Goal: Transaction & Acquisition: Purchase product/service

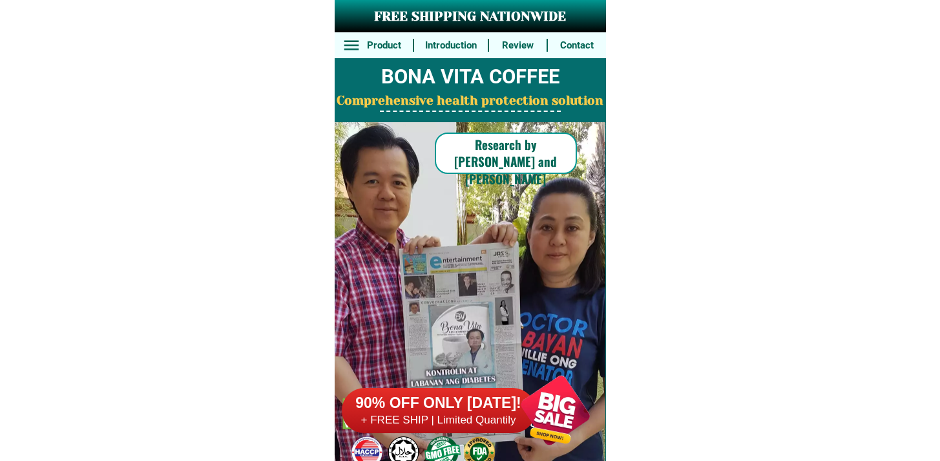
click at [417, 415] on h6 "+ FREE SHIP | Limited Quantily" at bounding box center [439, 420] width 194 height 14
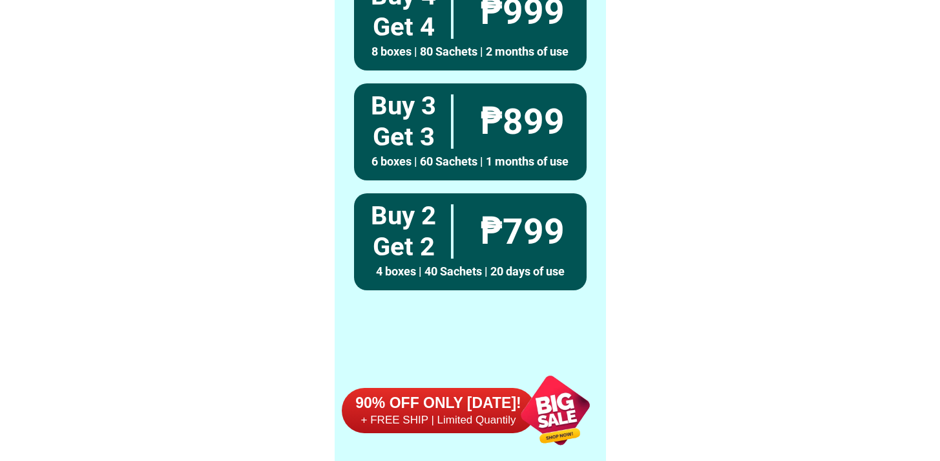
scroll to position [10045, 0]
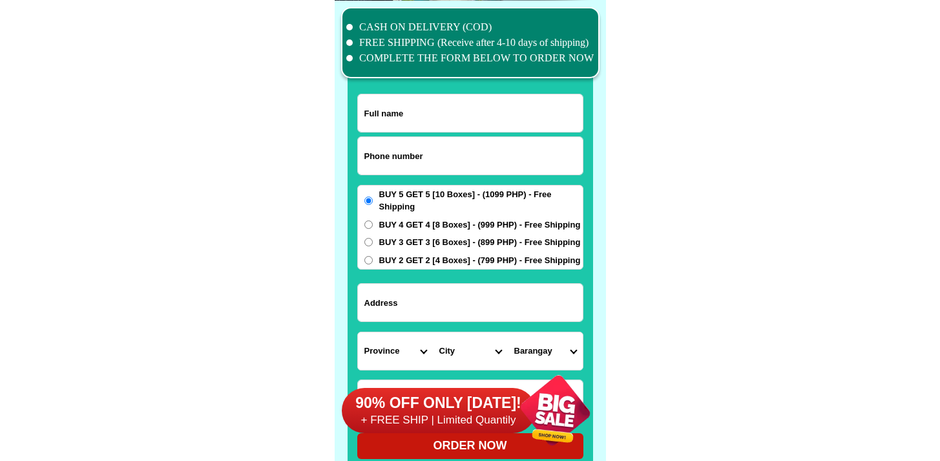
click at [404, 157] on input "Input phone_number" at bounding box center [470, 155] width 225 height 37
paste input "9614426995"
type input "09614426995"
click at [405, 120] on input "Input full_name" at bounding box center [470, 112] width 225 height 37
paste input "[PERSON_NAME]"
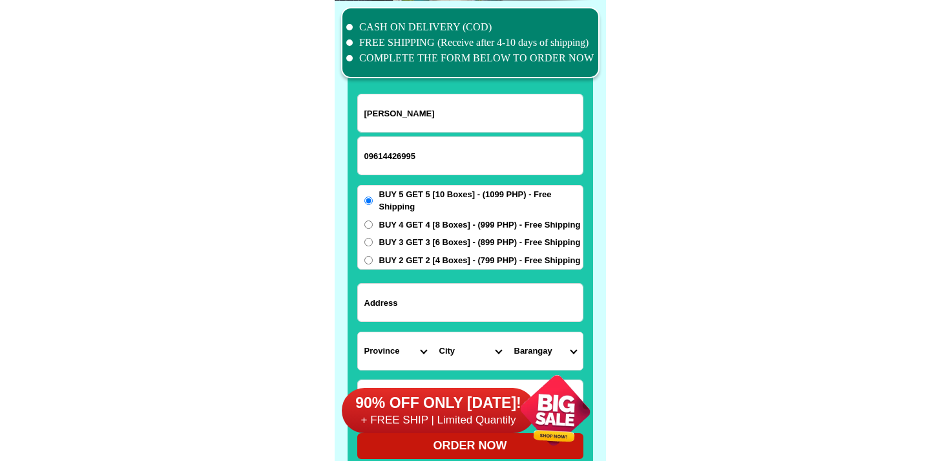
type input "[PERSON_NAME]"
click at [462, 298] on input "Input address" at bounding box center [470, 302] width 225 height 37
paste input "Blk [STREET_ADDRESS][PERSON_NAME] [GEOGRAPHIC_DATA], [GEOGRAPHIC_DATA]"
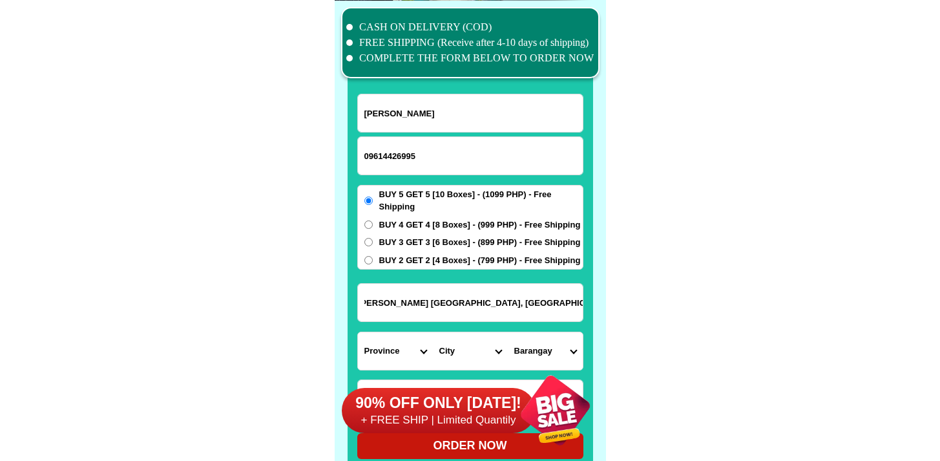
type input "Blk [STREET_ADDRESS][PERSON_NAME] [GEOGRAPHIC_DATA], [GEOGRAPHIC_DATA]"
click at [434, 229] on span "BUY 4 GET 4 [8 Boxes] - (999 PHP) - Free Shipping" at bounding box center [480, 224] width 202 height 13
click at [373, 229] on input "BUY 4 GET 4 [8 Boxes] - (999 PHP) - Free Shipping" at bounding box center [368, 224] width 8 height 8
radio input "true"
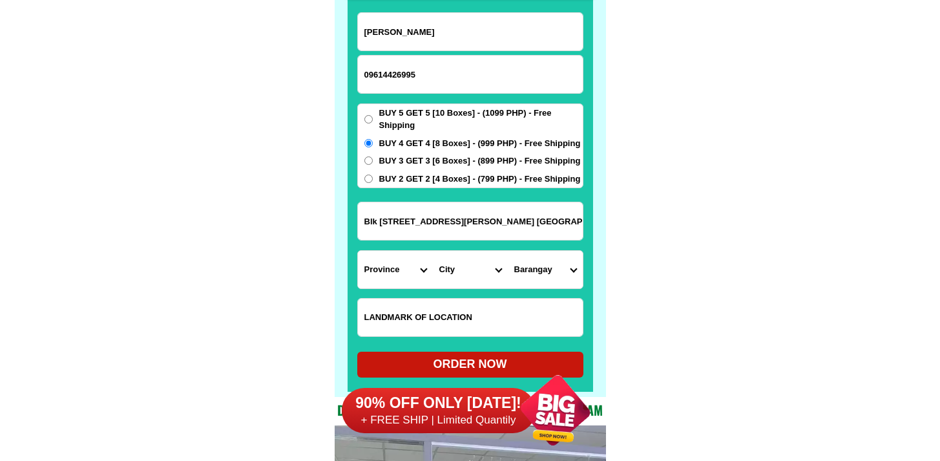
scroll to position [10127, 0]
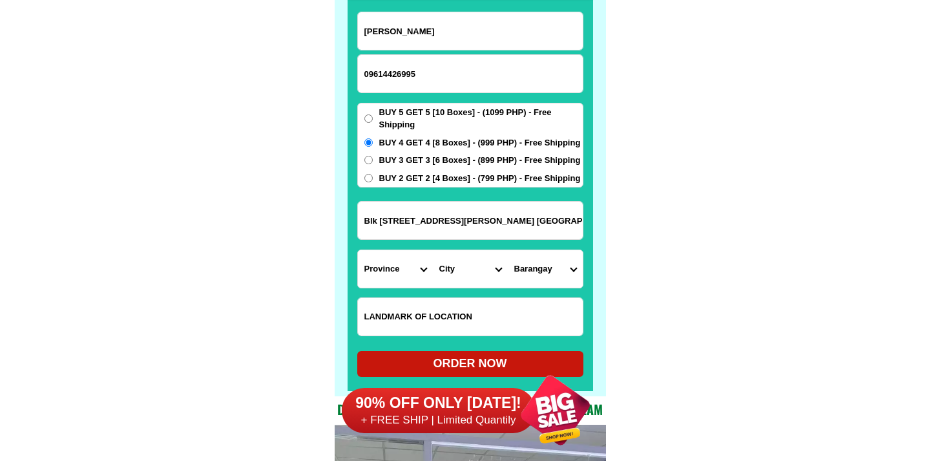
click at [421, 302] on input "Input LANDMARKOFLOCATION" at bounding box center [470, 316] width 225 height 37
paste input "Alphamart - [PERSON_NAME] Branch"
type input "Alphamart - [PERSON_NAME] Branch"
drag, startPoint x: 410, startPoint y: 222, endPoint x: 700, endPoint y: 213, distance: 290.3
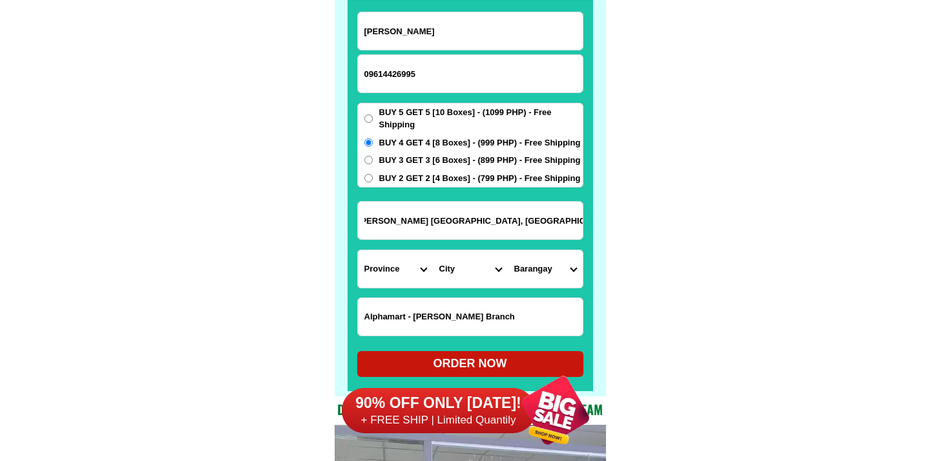
click at [447, 215] on input "Blk [STREET_ADDRESS][PERSON_NAME] [GEOGRAPHIC_DATA], [GEOGRAPHIC_DATA]" at bounding box center [470, 220] width 225 height 37
click at [397, 262] on select "Province [GEOGRAPHIC_DATA] [GEOGRAPHIC_DATA] [GEOGRAPHIC_DATA] [GEOGRAPHIC_DATA…" at bounding box center [395, 268] width 75 height 37
select select "63_219"
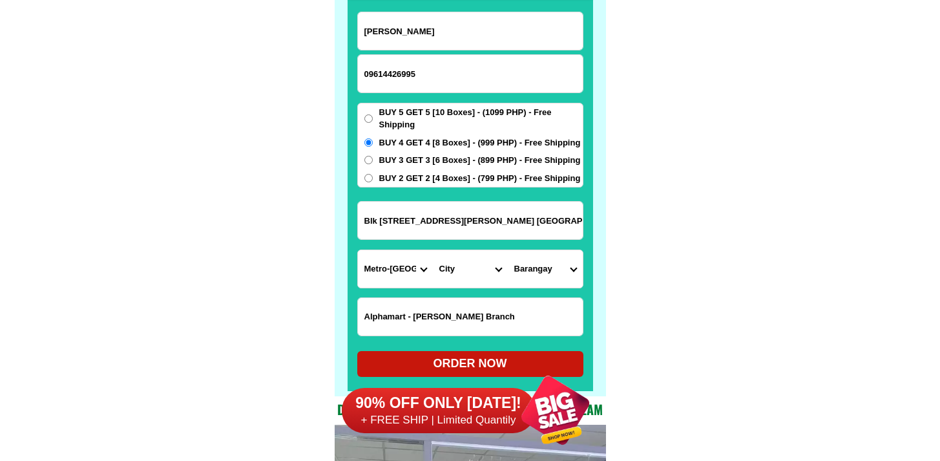
click at [358, 250] on select "Province [GEOGRAPHIC_DATA] [GEOGRAPHIC_DATA] [GEOGRAPHIC_DATA] [GEOGRAPHIC_DATA…" at bounding box center [395, 268] width 75 height 37
click at [481, 287] on select "City [GEOGRAPHIC_DATA] [GEOGRAPHIC_DATA] [GEOGRAPHIC_DATA] [GEOGRAPHIC_DATA]-ci…" at bounding box center [470, 268] width 75 height 37
select select "63_2199576"
click at [433, 250] on select "City [GEOGRAPHIC_DATA] [GEOGRAPHIC_DATA] [GEOGRAPHIC_DATA] [GEOGRAPHIC_DATA]-ci…" at bounding box center [470, 268] width 75 height 37
drag, startPoint x: 488, startPoint y: 301, endPoint x: 494, endPoint y: 212, distance: 89.4
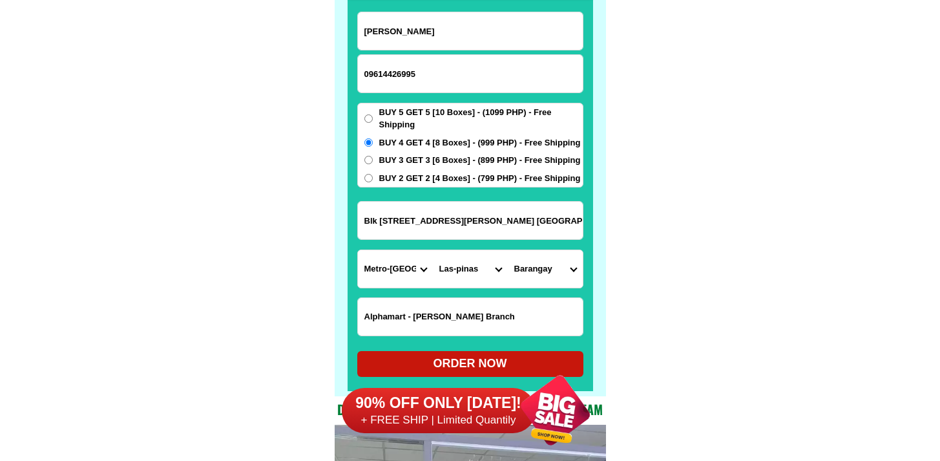
click at [494, 212] on input "Blk [STREET_ADDRESS][PERSON_NAME] [GEOGRAPHIC_DATA], [GEOGRAPHIC_DATA]" at bounding box center [470, 220] width 225 height 37
drag, startPoint x: 467, startPoint y: 216, endPoint x: 711, endPoint y: 225, distance: 243.8
click at [550, 266] on select "Barangay [PERSON_NAME] dos [PERSON_NAME] uno B. f. international village [PERSO…" at bounding box center [545, 268] width 75 height 37
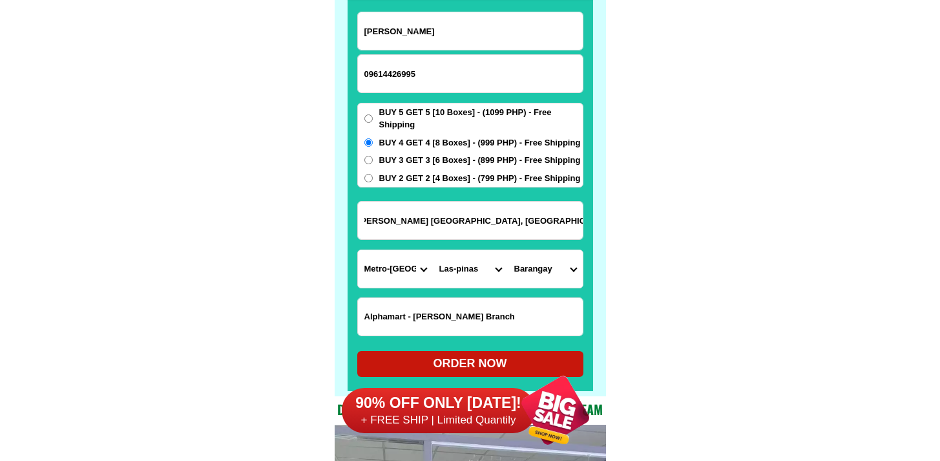
scroll to position [0, 0]
select select "63_21995765367"
click at [508, 250] on select "Barangay [PERSON_NAME] dos [PERSON_NAME] uno B. f. international village [PERSO…" at bounding box center [545, 268] width 75 height 37
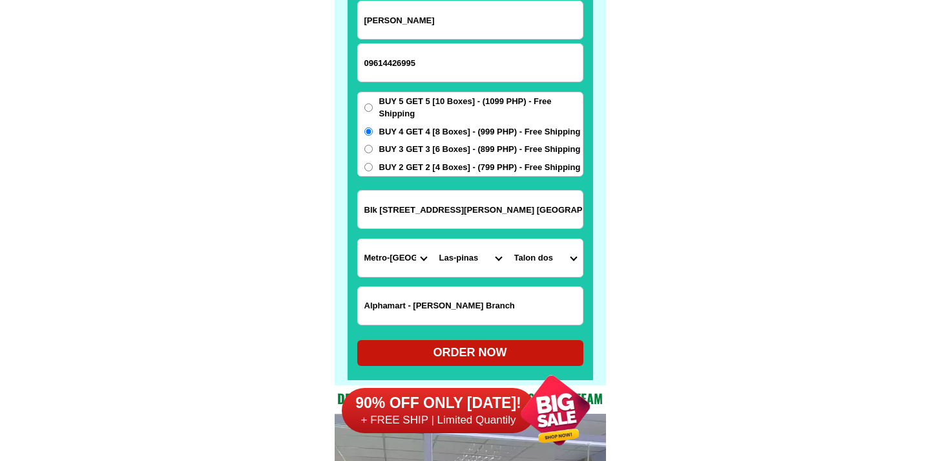
scroll to position [10146, 0]
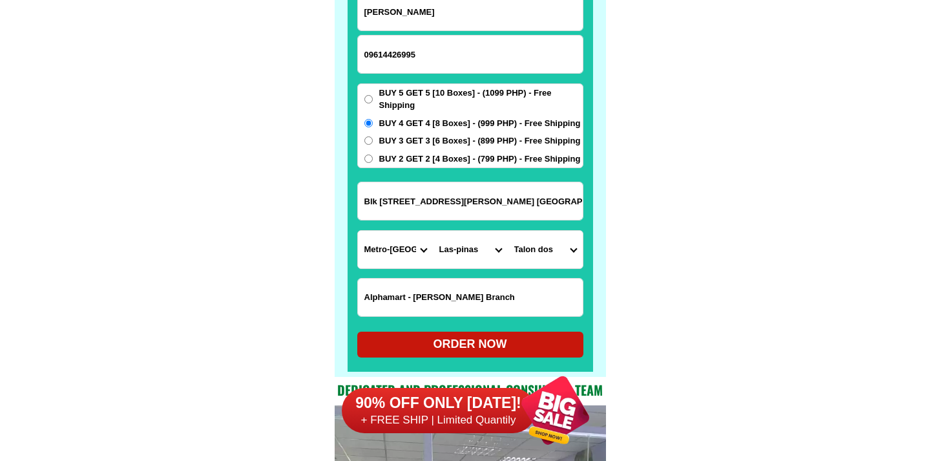
click at [450, 335] on div "ORDER NOW" at bounding box center [470, 343] width 226 height 17
radio input "true"
